Goal: Transaction & Acquisition: Book appointment/travel/reservation

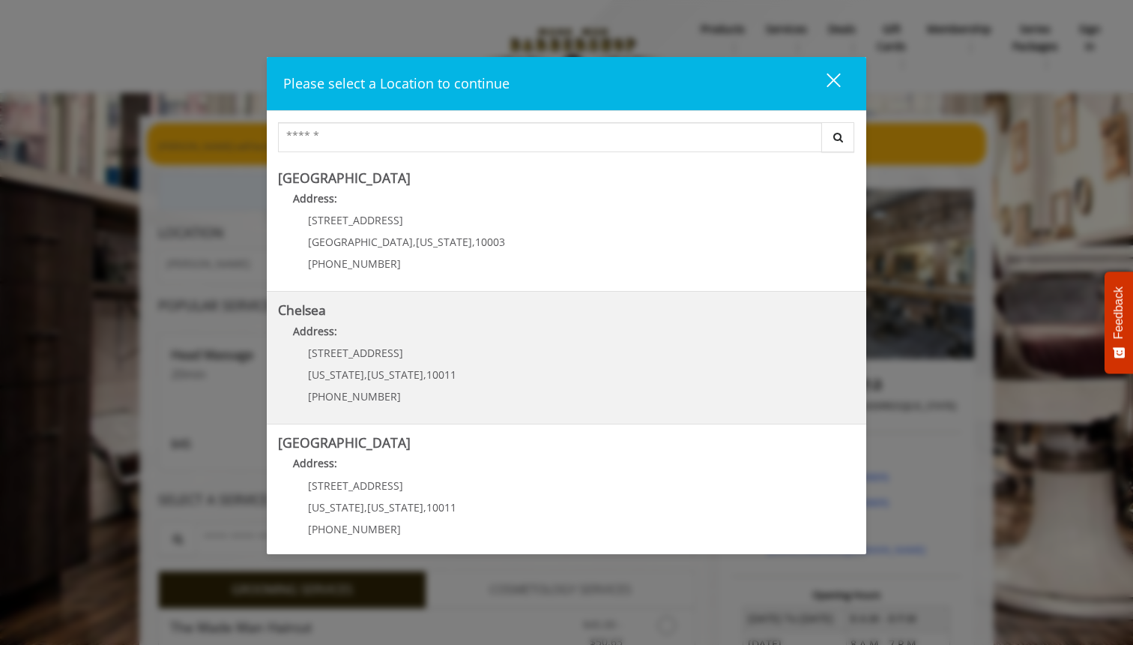
click at [604, 341] on p "Address:" at bounding box center [566, 335] width 577 height 24
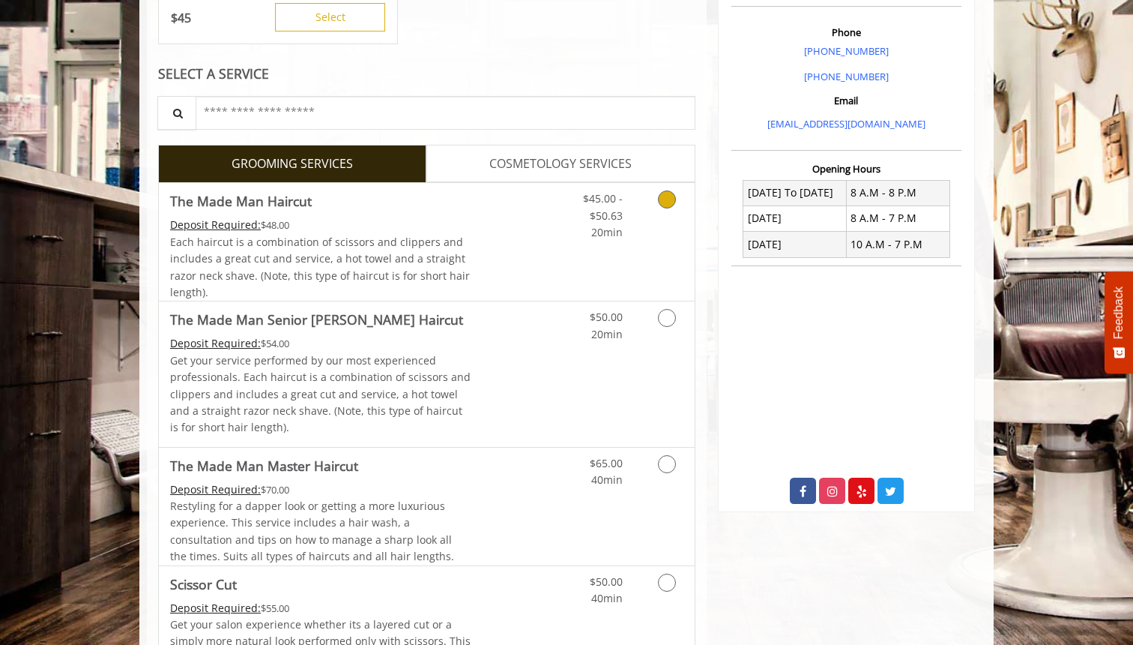
click at [522, 254] on link "Discounted Price" at bounding box center [516, 242] width 89 height 118
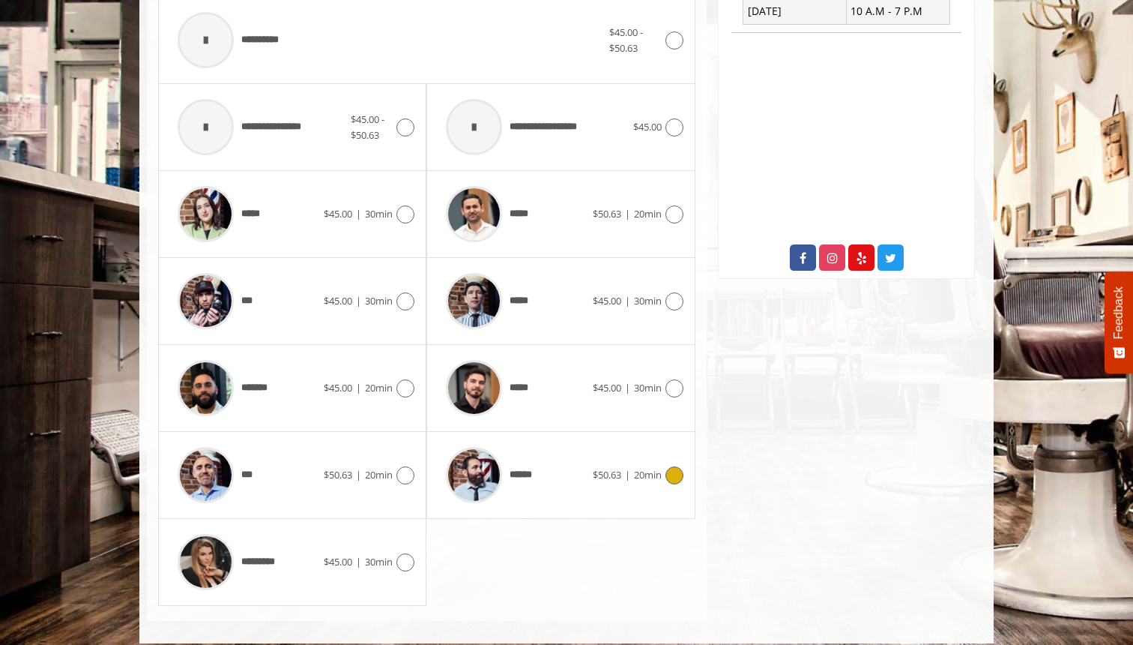
click at [549, 442] on div "******" at bounding box center [516, 474] width 154 height 71
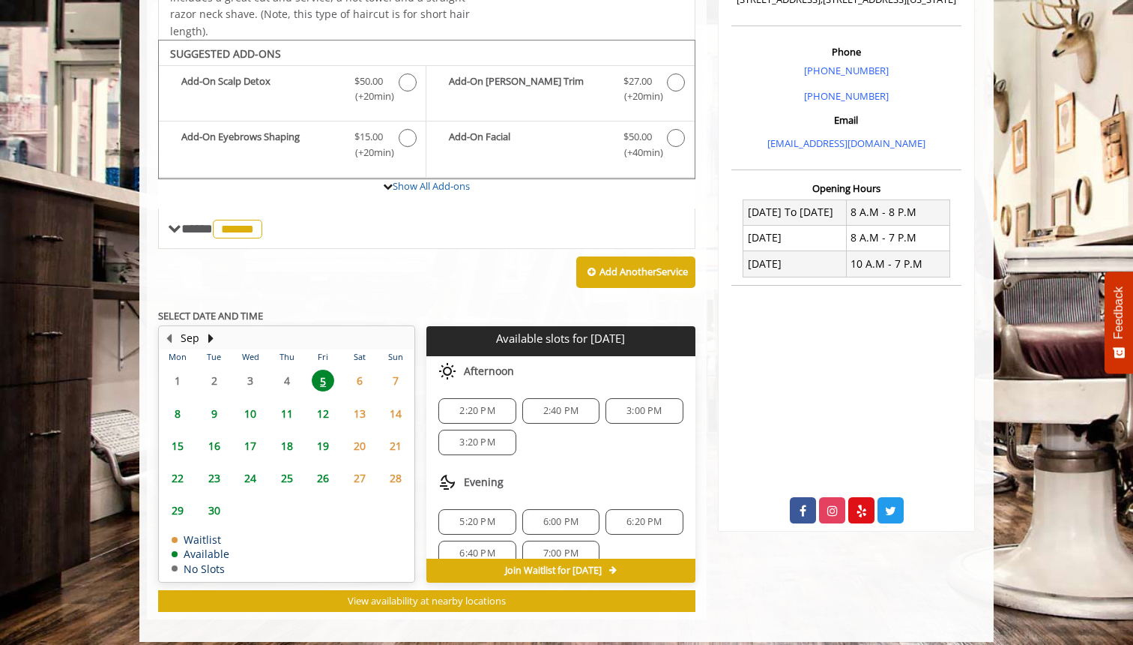
scroll to position [418, 0]
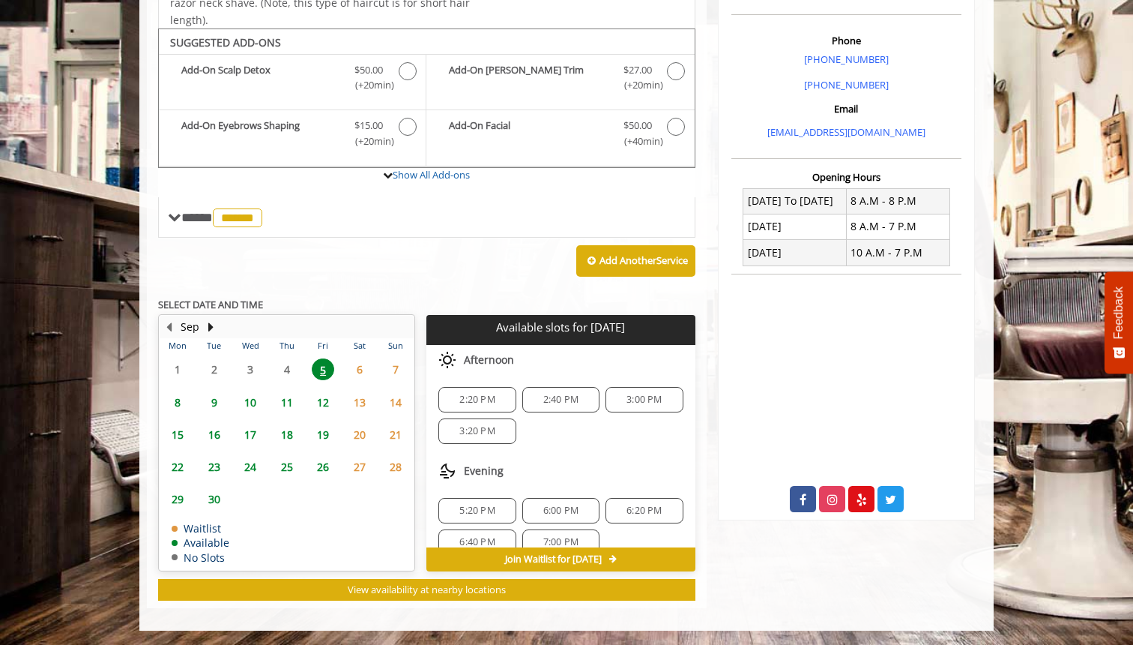
click at [624, 406] on div "3:00 PM" at bounding box center [644, 399] width 77 height 25
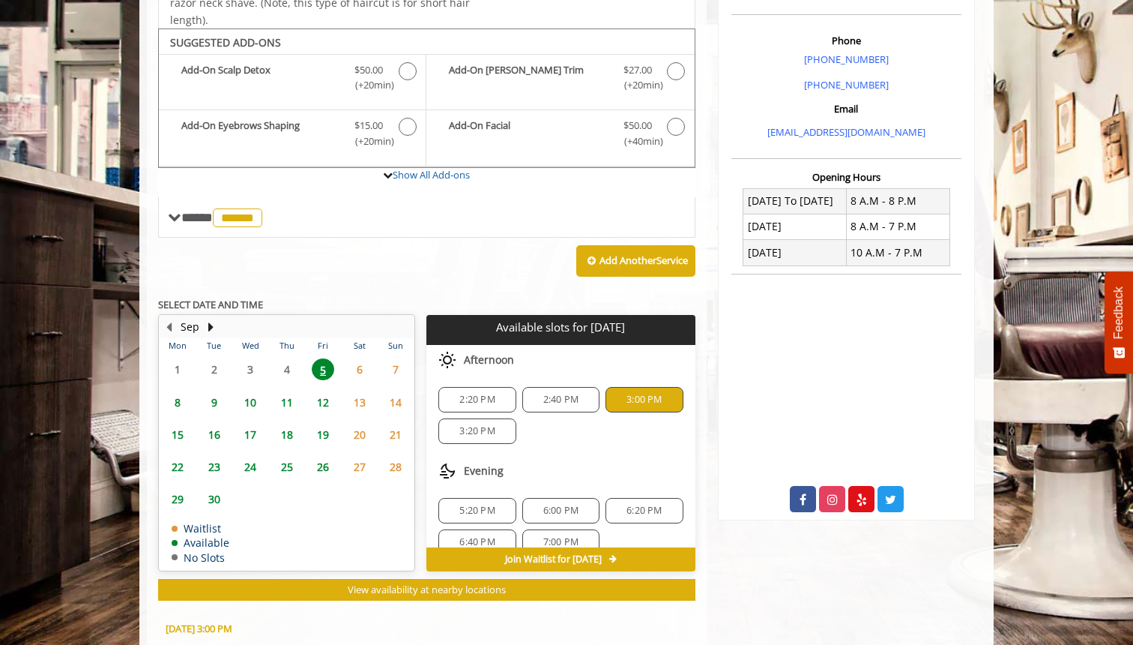
scroll to position [689, 0]
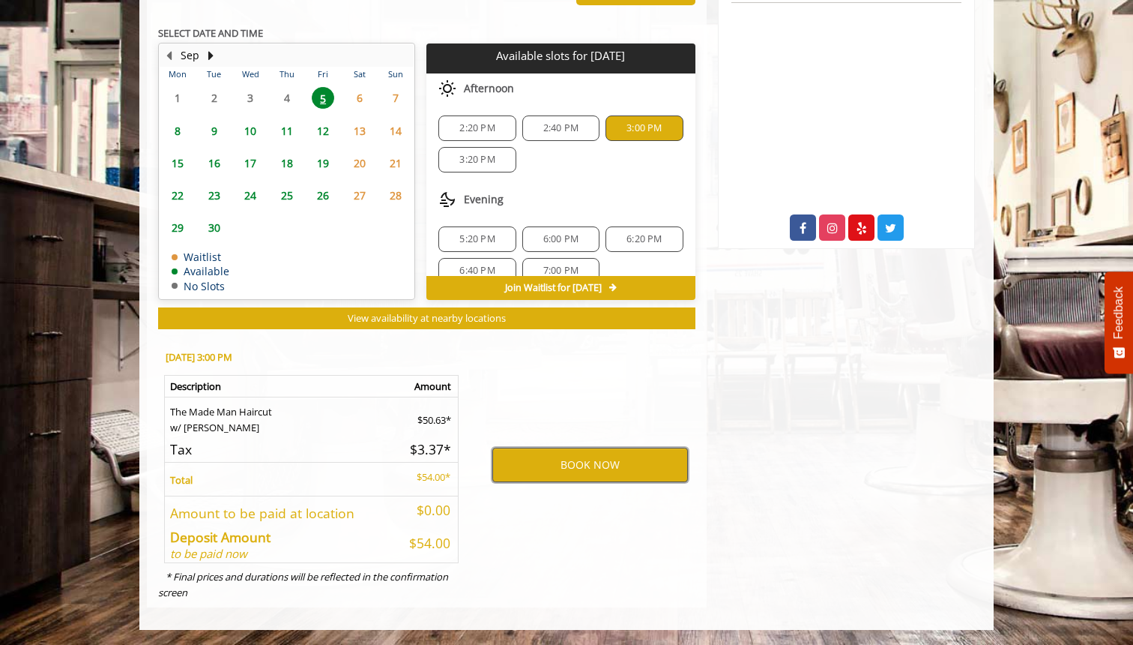
click at [611, 473] on button "BOOK NOW" at bounding box center [590, 465] width 196 height 34
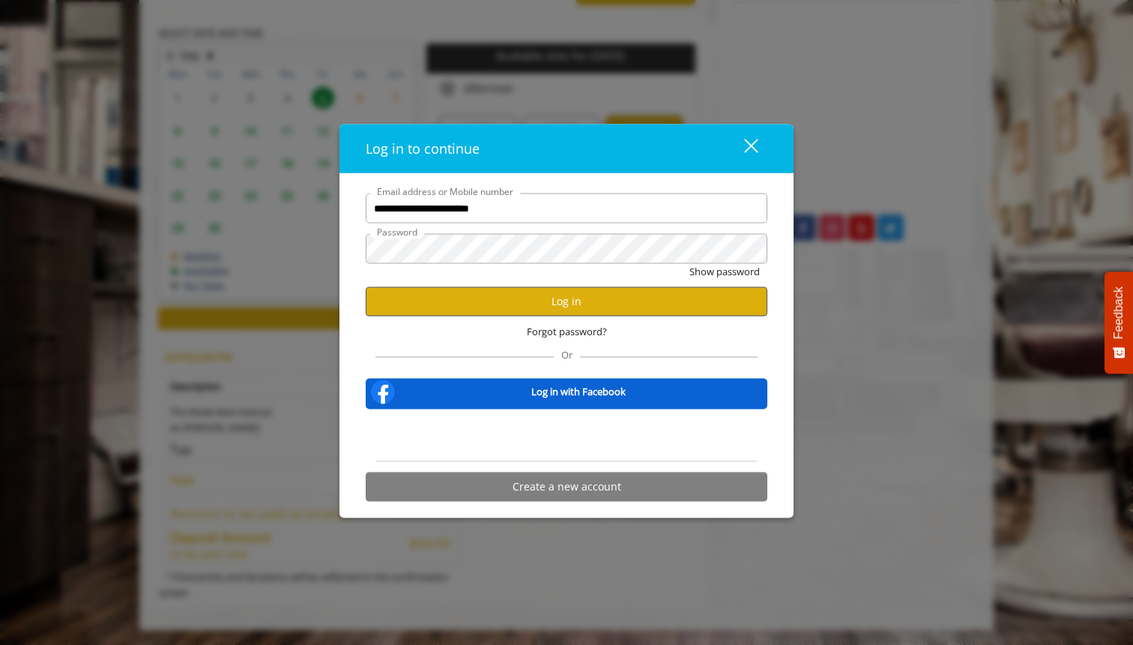
type input "**********"
click at [558, 302] on button "Log in" at bounding box center [567, 300] width 402 height 29
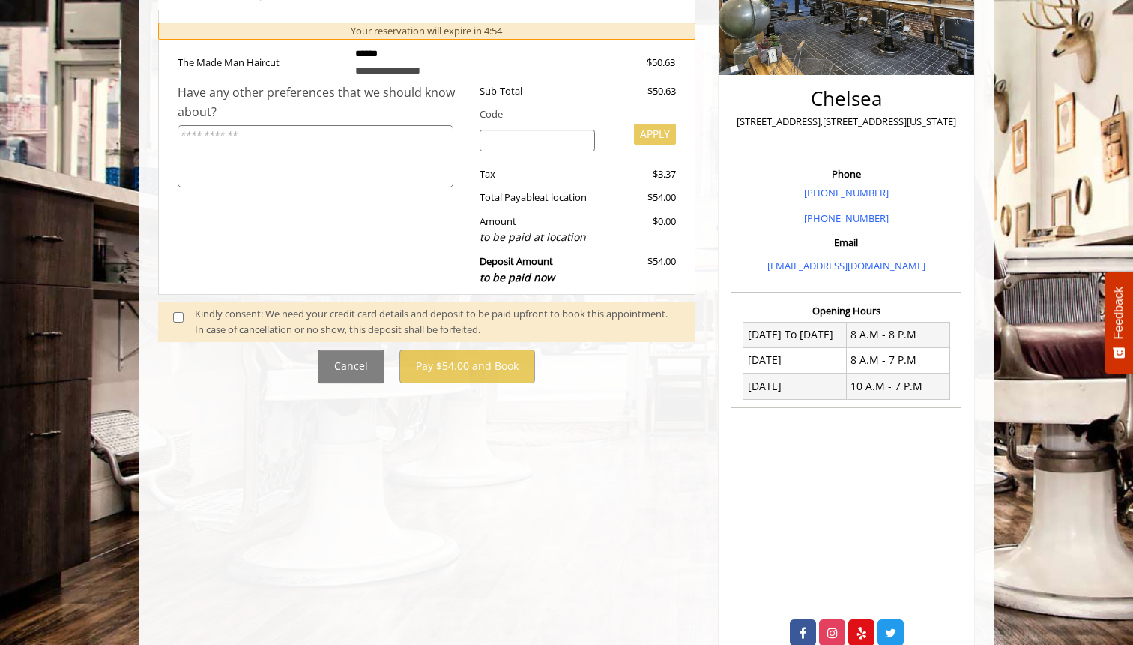
scroll to position [286, 0]
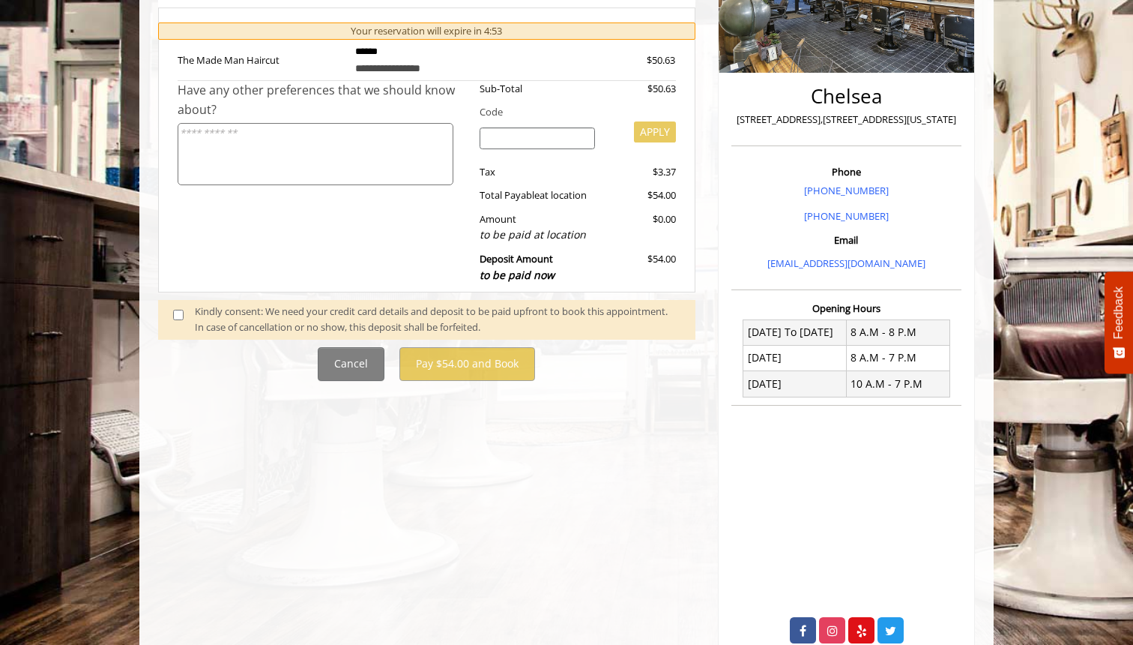
click at [310, 310] on div "Kindly consent: We need your credit card details and deposit to be paid upfront…" at bounding box center [438, 319] width 486 height 31
click at [172, 319] on span at bounding box center [184, 319] width 44 height 31
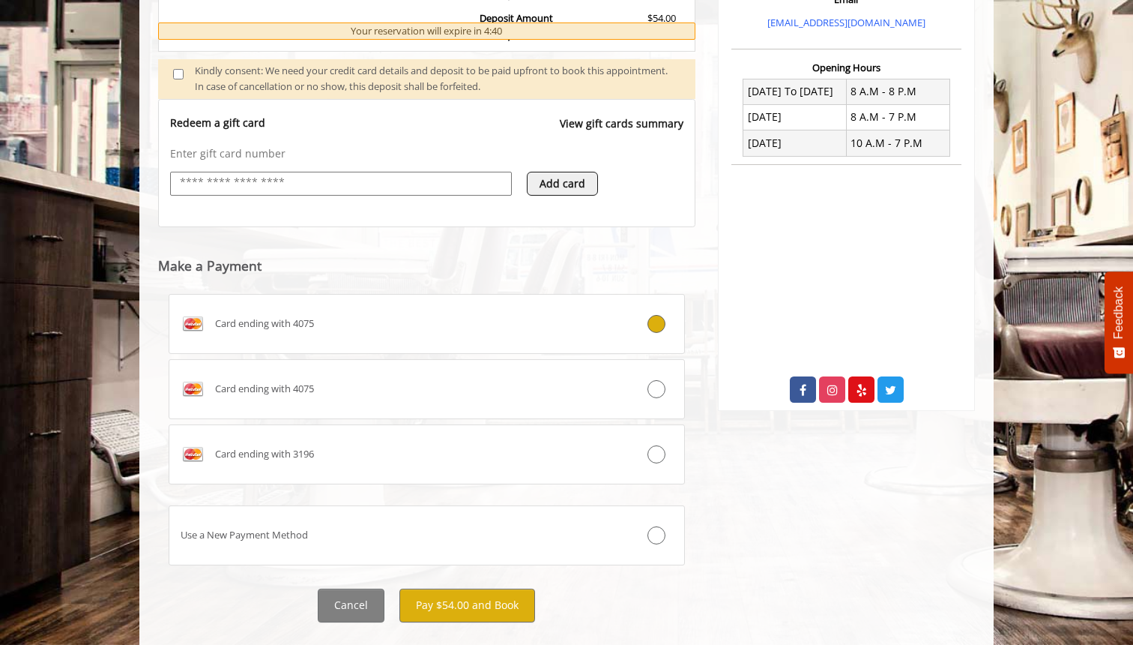
scroll to position [543, 0]
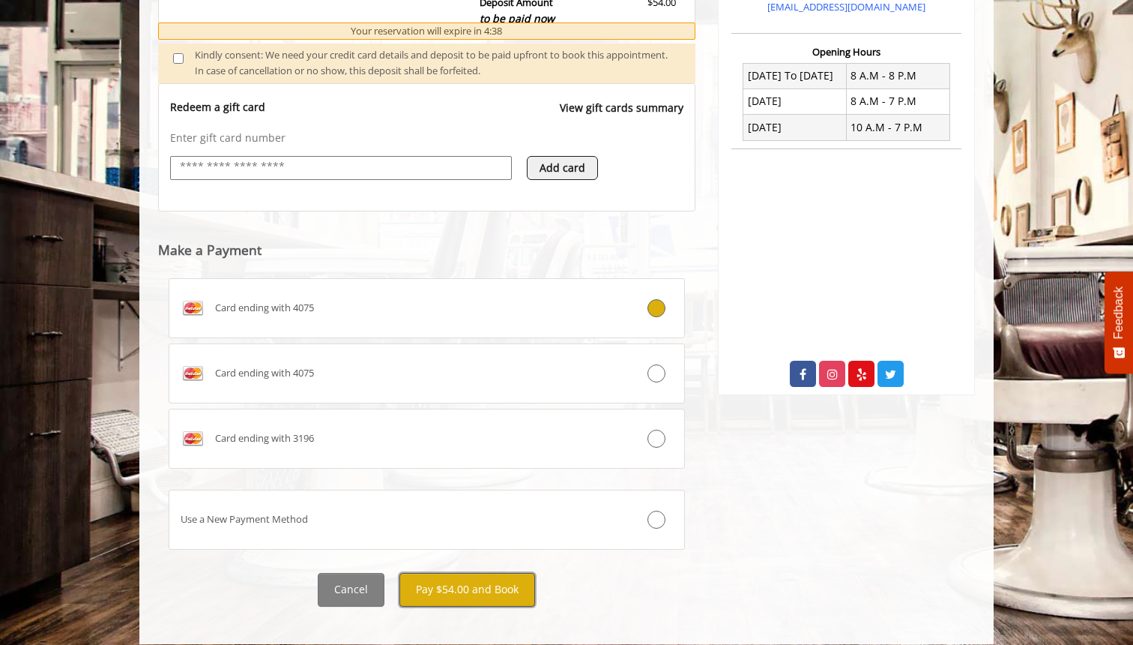
click at [487, 573] on button "Pay $54.00 and Book" at bounding box center [468, 590] width 136 height 34
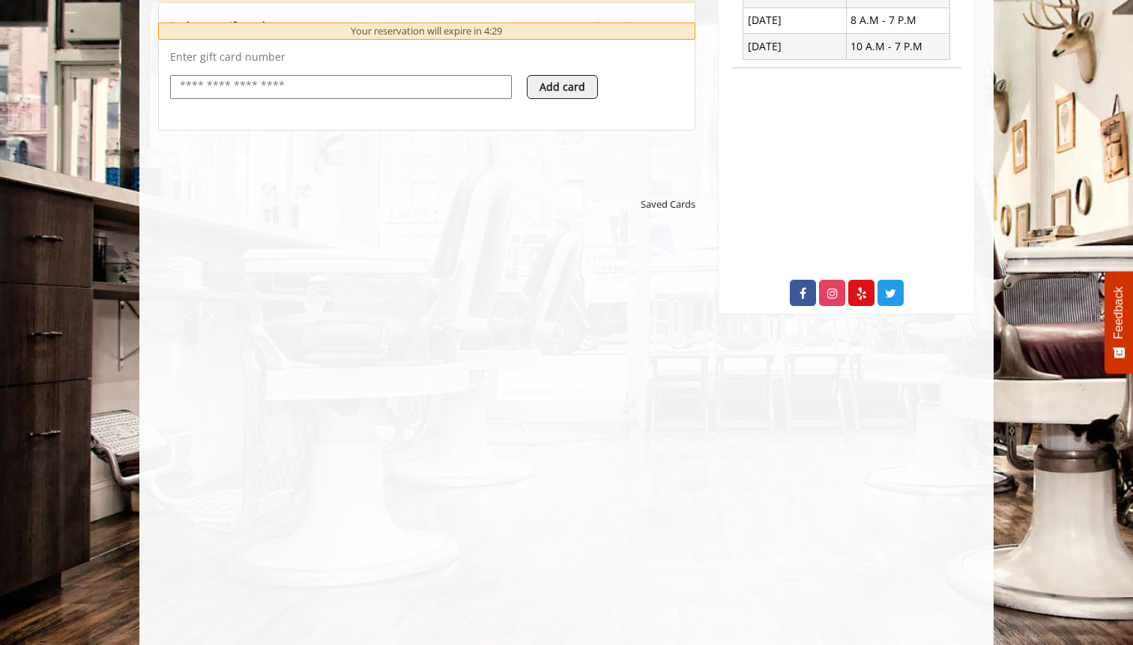
scroll to position [627, 0]
